Goal: Find specific page/section: Find specific page/section

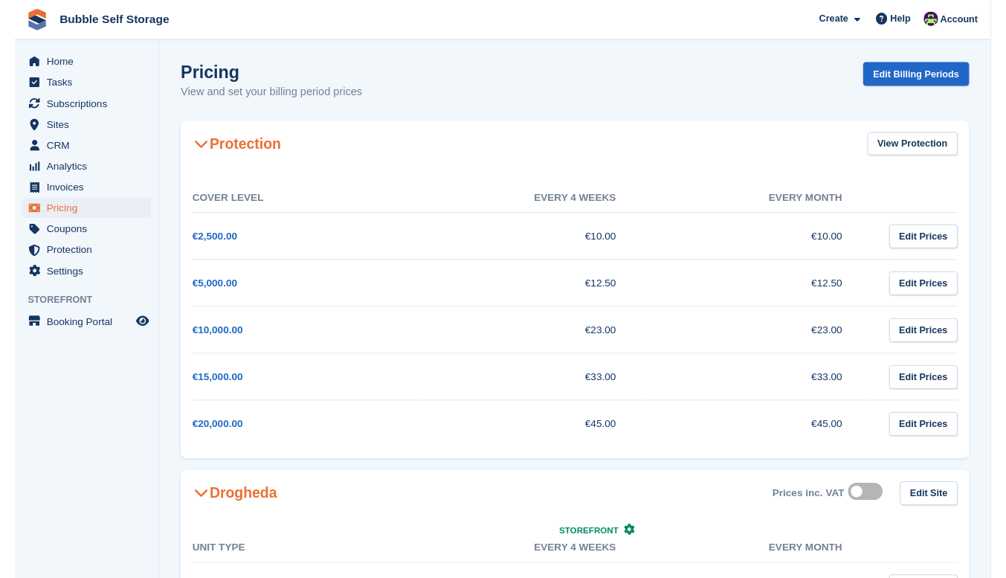
scroll to position [416, 0]
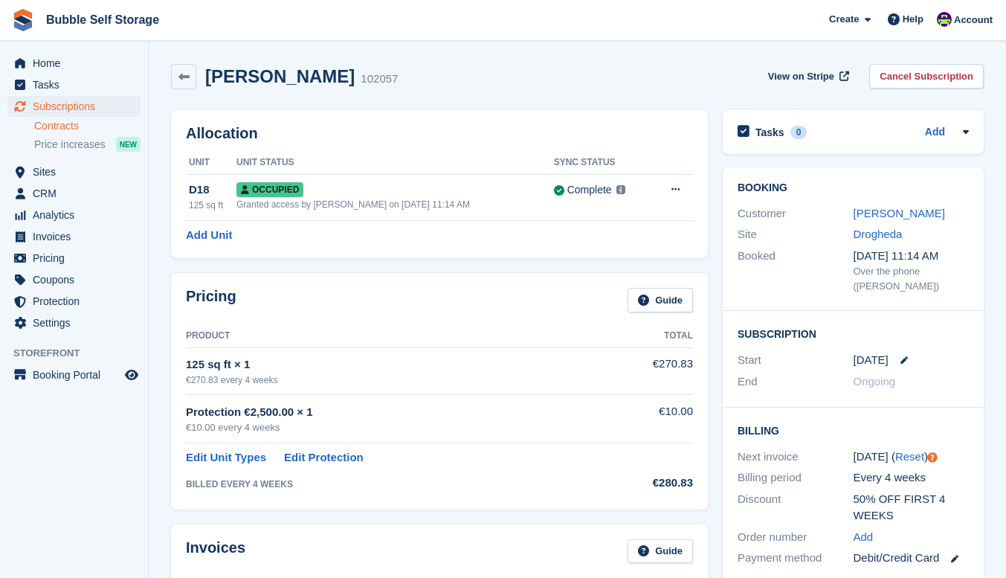
click at [56, 128] on link "Contracts" at bounding box center [87, 126] width 106 height 14
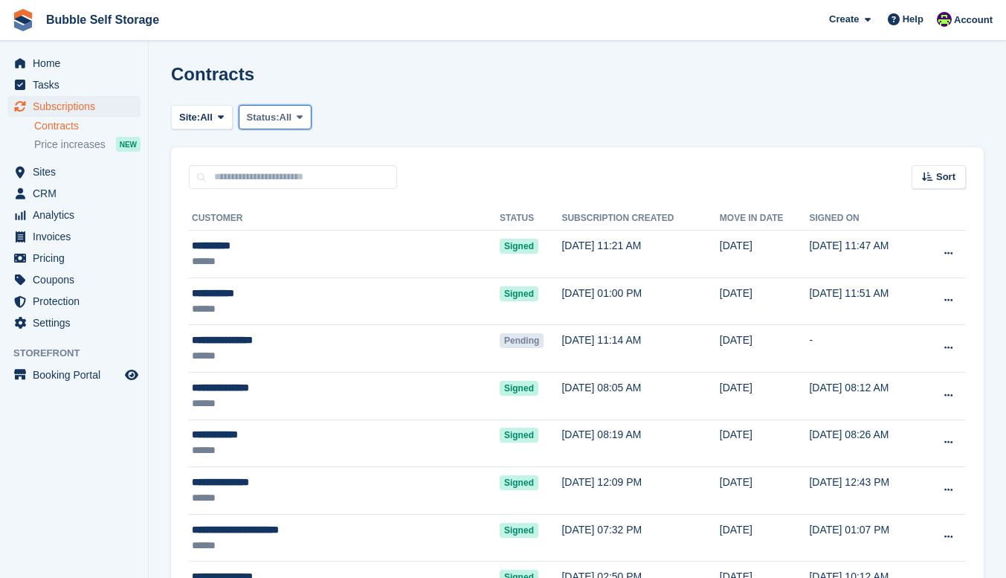
click at [277, 106] on button "Status: All" at bounding box center [275, 117] width 73 height 25
click at [290, 161] on link "Pending" at bounding box center [309, 152] width 129 height 27
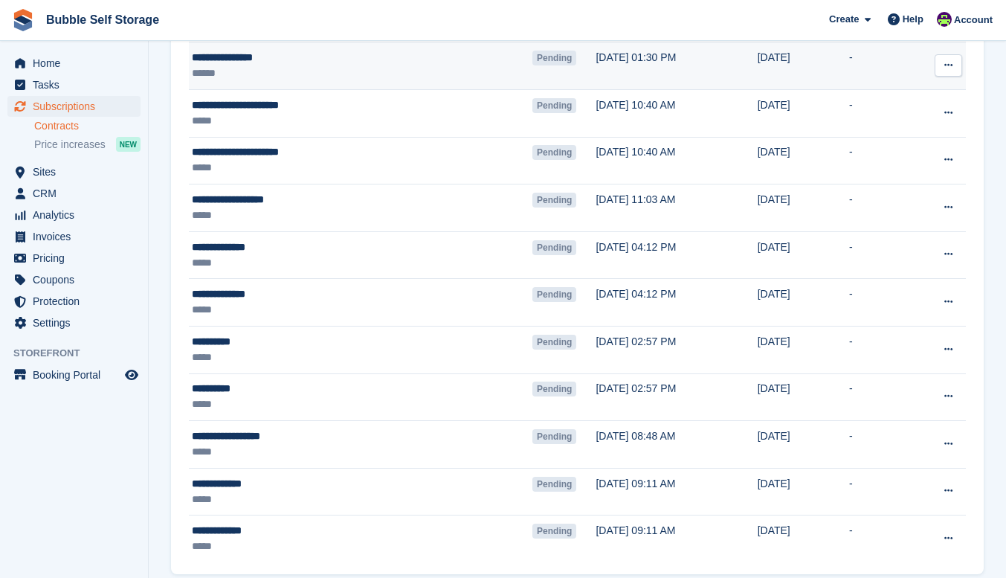
scroll to position [297, 0]
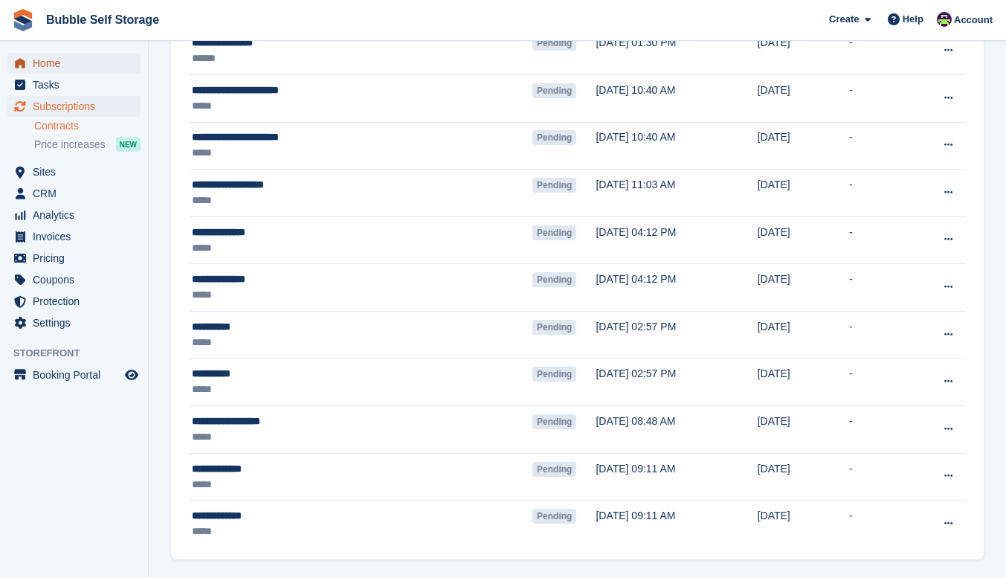
click at [66, 54] on span "Home" at bounding box center [77, 63] width 89 height 21
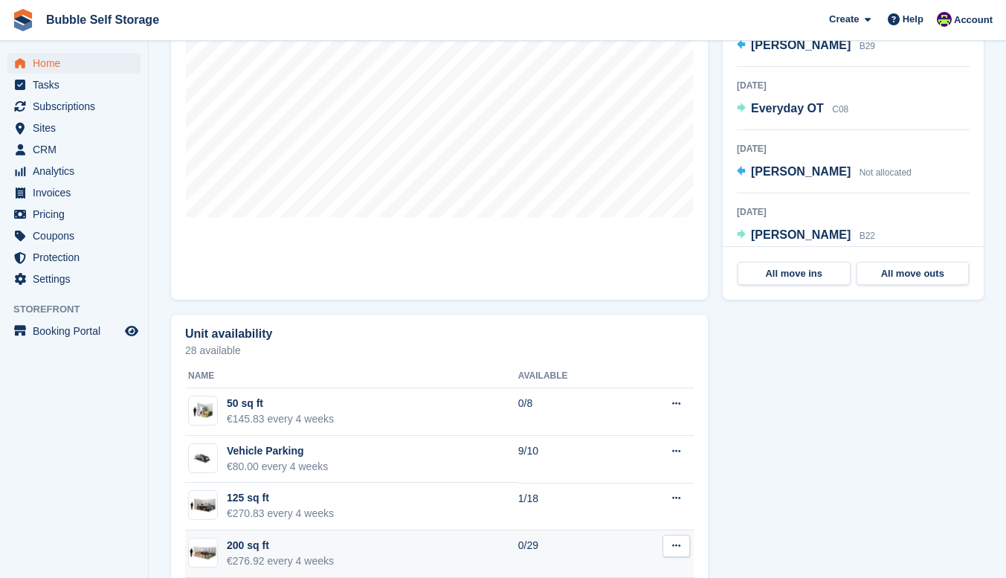
scroll to position [595, 0]
